Goal: Task Accomplishment & Management: Use online tool/utility

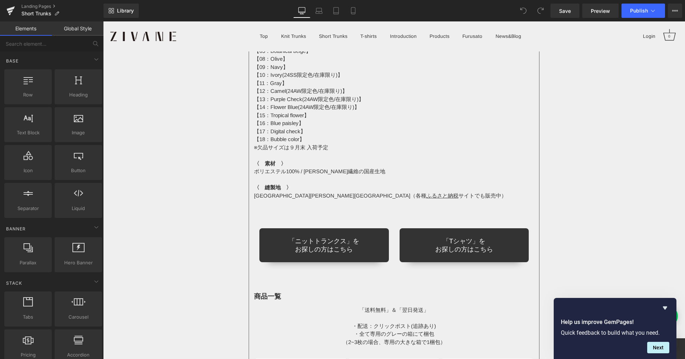
scroll to position [6130, 0]
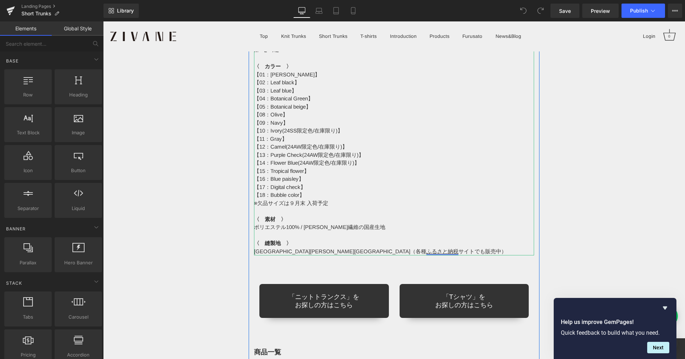
click at [426, 248] on link "ふるさと納税" at bounding box center [442, 251] width 32 height 6
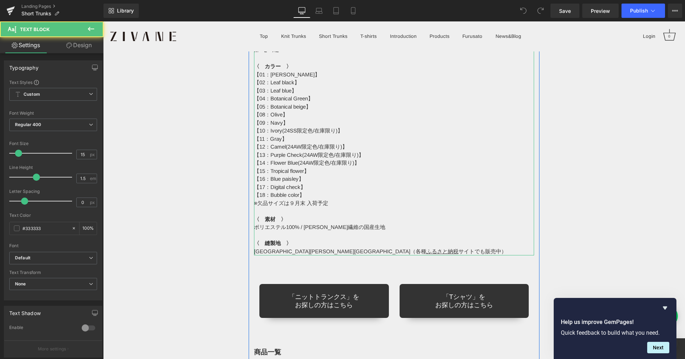
click at [308, 239] on p "〈　縫製地　〉" at bounding box center [394, 243] width 281 height 8
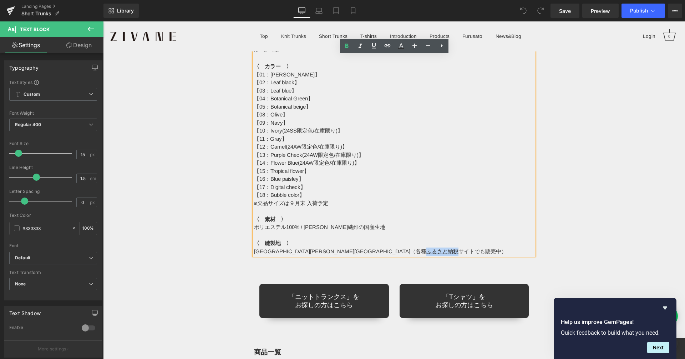
drag, startPoint x: 301, startPoint y: 236, endPoint x: 333, endPoint y: 233, distance: 32.6
click at [333, 247] on p "[GEOGRAPHIC_DATA][PERSON_NAME][GEOGRAPHIC_DATA]（各種 ふるさと納税 サイトでも販売中）" at bounding box center [394, 251] width 281 height 8
click at [399, 45] on icon at bounding box center [401, 46] width 9 height 9
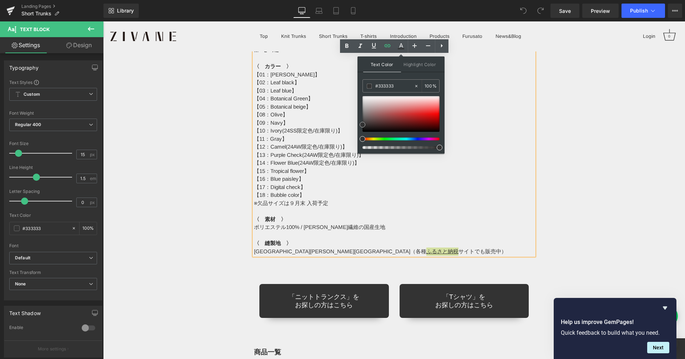
type input "#b30909"
click at [432, 118] on div at bounding box center [401, 114] width 77 height 36
click at [381, 86] on input "#b30909" at bounding box center [394, 86] width 39 height 8
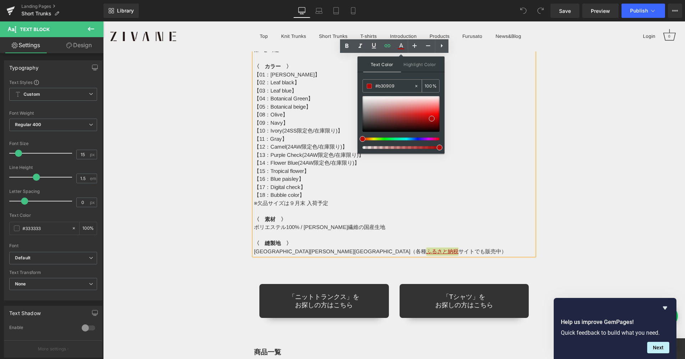
paste input "d71717"
type input "#d71717"
click at [478, 127] on p "【10：Ivory(24SS限定色/在庫限り)】" at bounding box center [394, 131] width 281 height 8
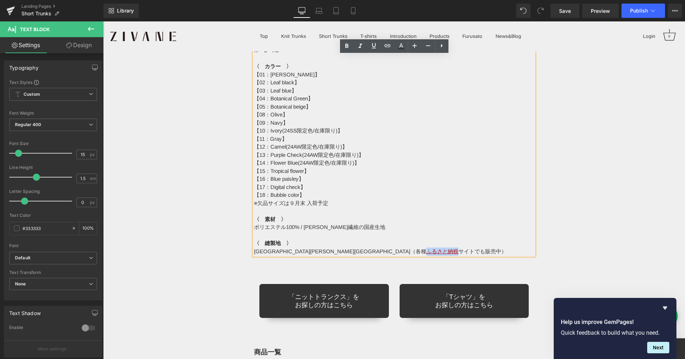
drag, startPoint x: 300, startPoint y: 235, endPoint x: 337, endPoint y: 233, distance: 36.8
click at [337, 247] on p "[GEOGRAPHIC_DATA][PERSON_NAME][GEOGRAPHIC_DATA]（各種 ふるさと納税 サイトでも販売中）" at bounding box center [394, 251] width 281 height 8
click at [394, 199] on p "※欠品サイズは９月末 入荷予定" at bounding box center [394, 203] width 281 height 8
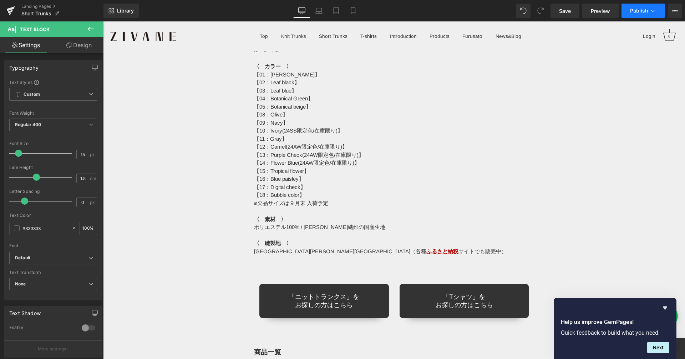
click at [634, 7] on button "Publish" at bounding box center [644, 11] width 44 height 14
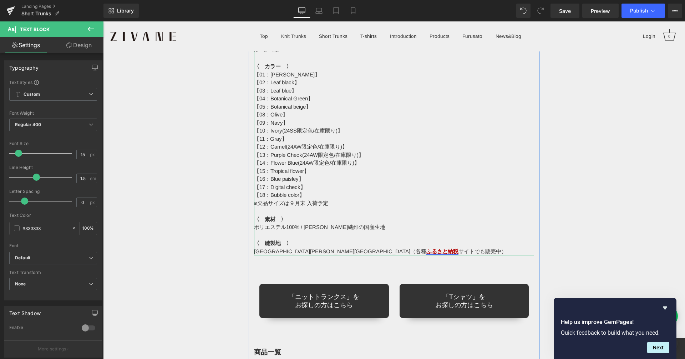
click at [426, 248] on link "ふるさと納税" at bounding box center [442, 251] width 32 height 6
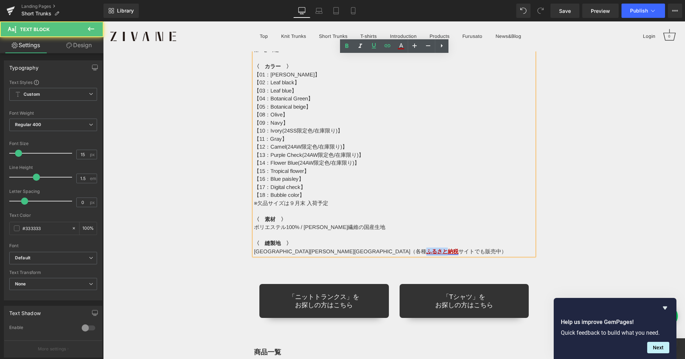
click at [426, 248] on link "ふるさと納税" at bounding box center [442, 251] width 32 height 6
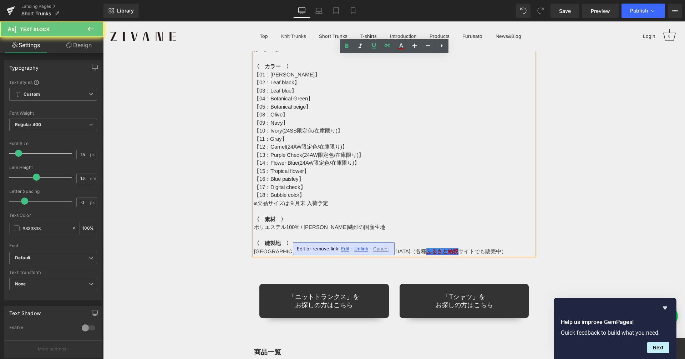
click at [426, 248] on link "ふるさと納税" at bounding box center [442, 251] width 32 height 6
click at [391, 47] on icon at bounding box center [387, 45] width 9 height 9
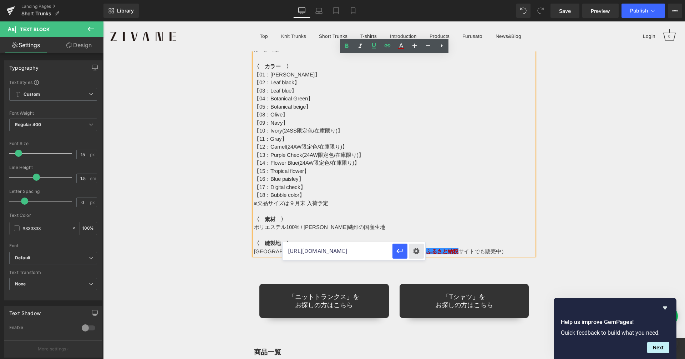
click at [419, 0] on div "Text Color Highlight Color rgba(215, 23, 23, 1) #d71717 100 % transparent trans…" at bounding box center [342, 0] width 685 height 0
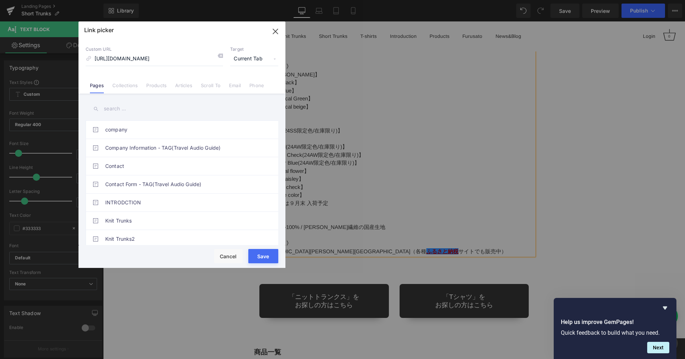
click at [260, 54] on span "Current Tab" at bounding box center [254, 59] width 48 height 14
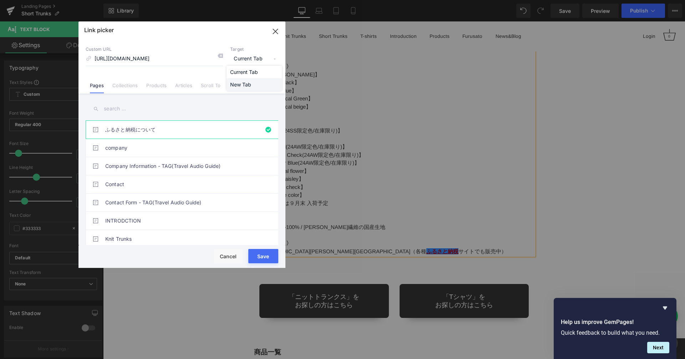
click at [249, 83] on li "New Tab" at bounding box center [254, 84] width 55 height 12
click at [263, 251] on button "Save" at bounding box center [263, 256] width 30 height 14
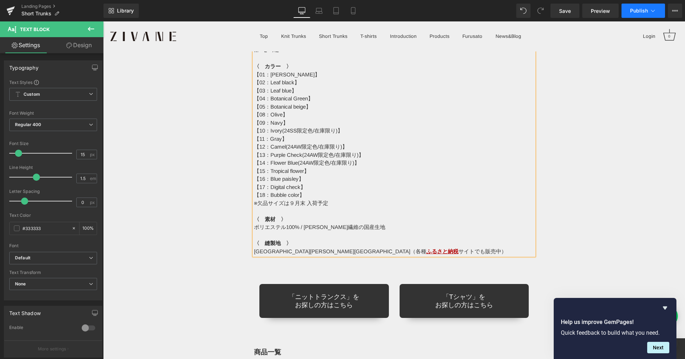
click at [643, 12] on span "Publish" at bounding box center [639, 11] width 18 height 6
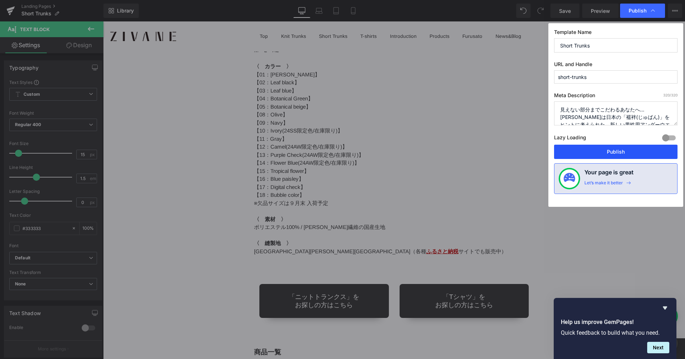
click at [610, 147] on button "Publish" at bounding box center [615, 152] width 123 height 14
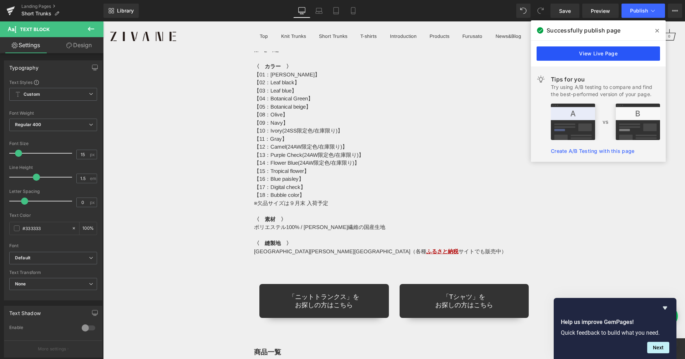
click at [587, 51] on link "View Live Page" at bounding box center [598, 53] width 123 height 14
